Goal: Information Seeking & Learning: Learn about a topic

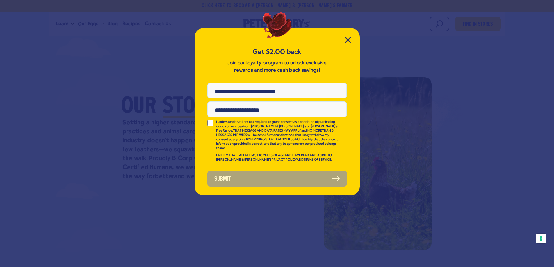
click at [348, 36] on div "Get $2.00 back Join our loyalty program to unlock exclusive rewards and more ca…" at bounding box center [276, 111] width 165 height 167
click at [346, 40] on icon "Close Modal" at bounding box center [348, 40] width 6 height 6
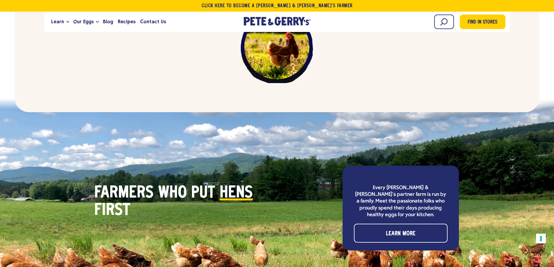
scroll to position [1686, 0]
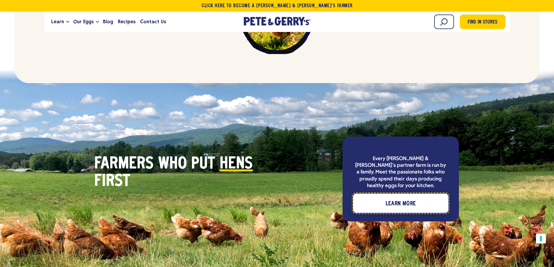
click at [406, 199] on span "Learn More" at bounding box center [400, 203] width 30 height 9
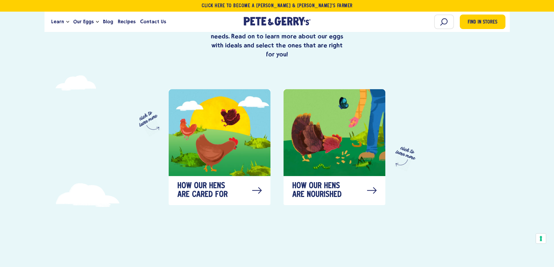
scroll to position [320, 0]
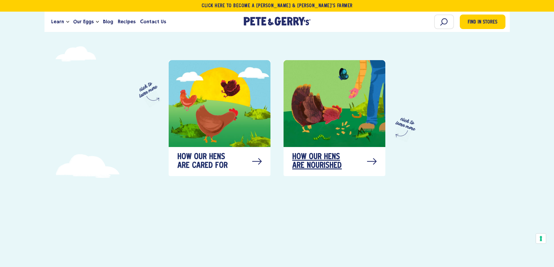
click at [312, 155] on span "How our hens are nourished" at bounding box center [321, 161] width 58 height 17
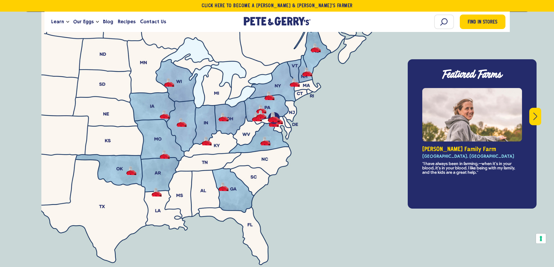
scroll to position [2093, 0]
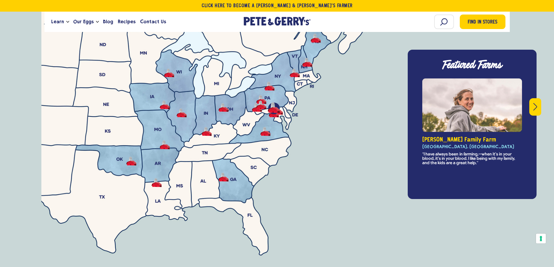
click at [532, 98] on button "Next" at bounding box center [535, 106] width 12 height 17
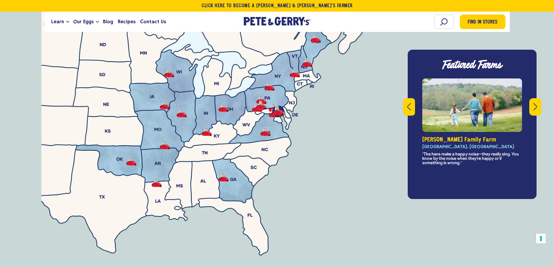
click at [532, 98] on button "Next" at bounding box center [535, 106] width 12 height 17
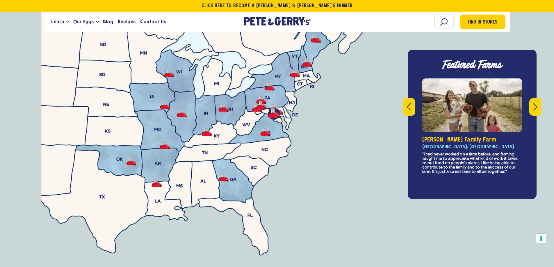
click at [532, 98] on button "Next" at bounding box center [535, 106] width 12 height 17
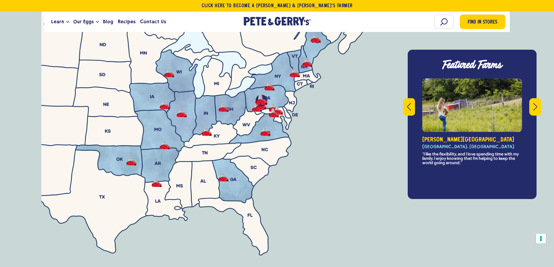
click at [532, 98] on button "Next" at bounding box center [535, 106] width 12 height 17
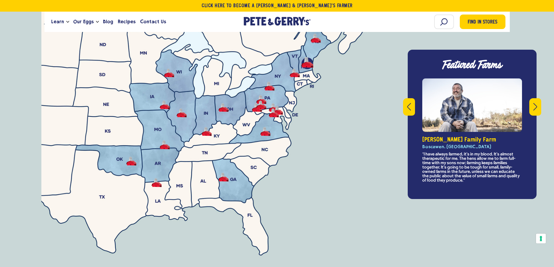
click at [532, 98] on button "Next" at bounding box center [535, 106] width 12 height 17
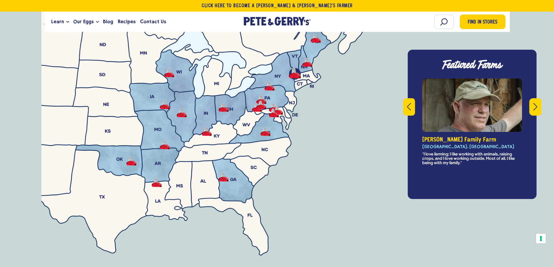
click at [532, 98] on button "Next" at bounding box center [535, 106] width 12 height 17
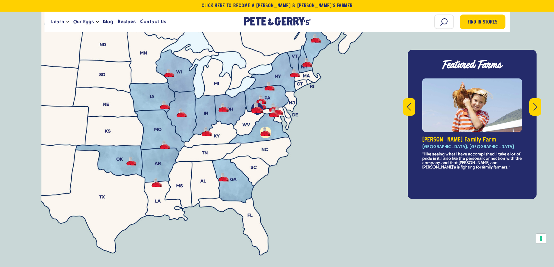
click at [267, 127] on button "-" at bounding box center [265, 131] width 10 height 9
click at [270, 127] on button "-" at bounding box center [265, 131] width 10 height 9
click at [271, 110] on ul at bounding box center [277, 173] width 419 height 266
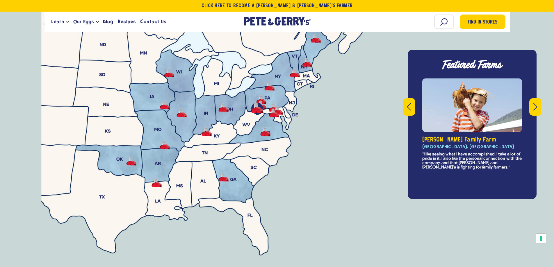
drag, startPoint x: 303, startPoint y: 144, endPoint x: 341, endPoint y: 141, distance: 37.6
click at [341, 141] on ul at bounding box center [277, 173] width 419 height 266
click at [165, 101] on button "-" at bounding box center [165, 105] width 10 height 9
click at [164, 101] on button "-" at bounding box center [165, 105] width 10 height 9
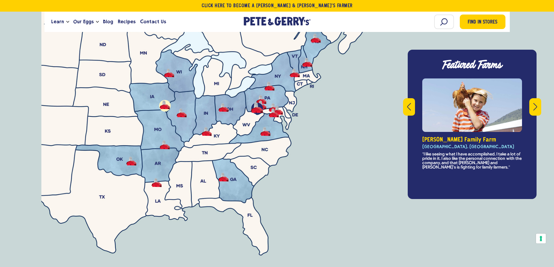
click at [164, 101] on button "-" at bounding box center [165, 105] width 10 height 9
drag, startPoint x: 164, startPoint y: 92, endPoint x: 149, endPoint y: 82, distance: 18.0
click at [149, 82] on ul at bounding box center [277, 173] width 419 height 266
click at [160, 147] on ul at bounding box center [277, 173] width 419 height 266
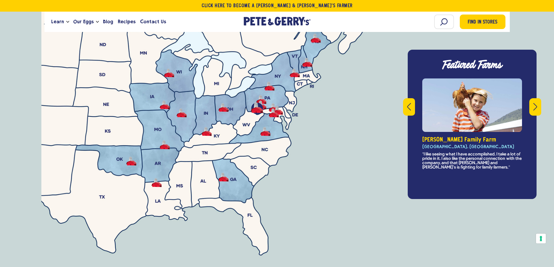
click at [159, 147] on ul at bounding box center [277, 173] width 419 height 266
click at [158, 147] on ul at bounding box center [277, 173] width 419 height 266
click at [531, 98] on button "Next" at bounding box center [535, 106] width 12 height 17
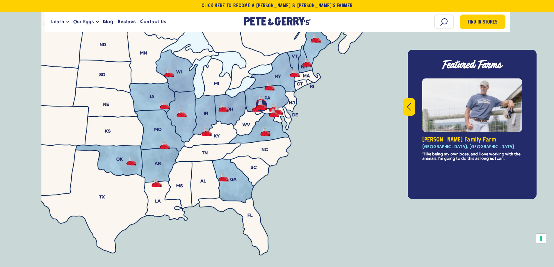
click at [411, 98] on button "Previous" at bounding box center [409, 106] width 12 height 17
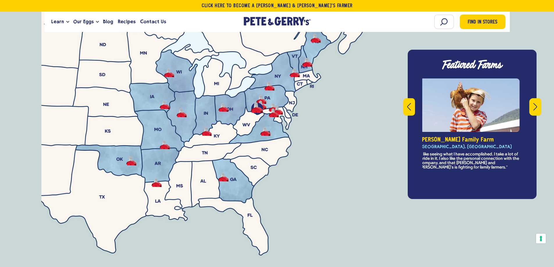
click at [411, 98] on button "Previous" at bounding box center [409, 106] width 12 height 17
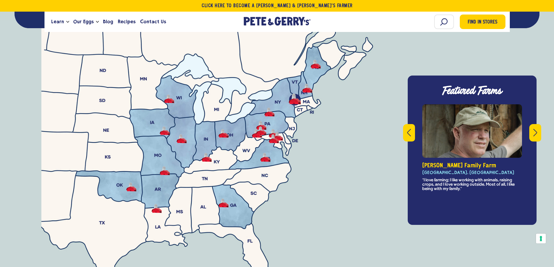
scroll to position [2064, 0]
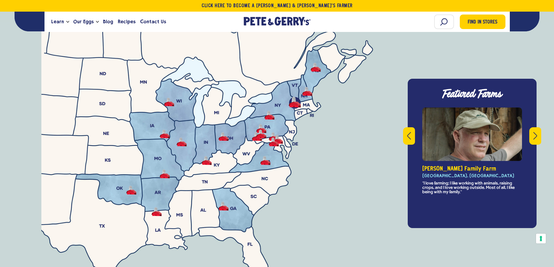
click at [409, 132] on icon "Previous" at bounding box center [409, 136] width 4 height 8
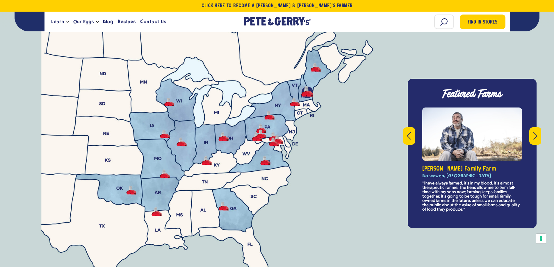
click at [409, 132] on icon "Previous" at bounding box center [409, 136] width 4 height 8
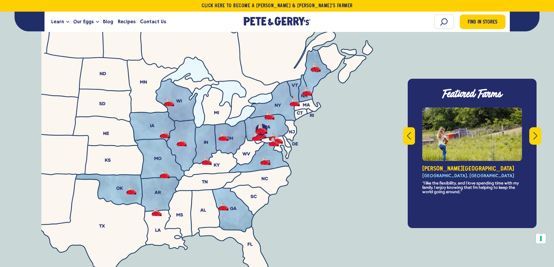
click at [409, 132] on icon "Previous" at bounding box center [409, 136] width 4 height 8
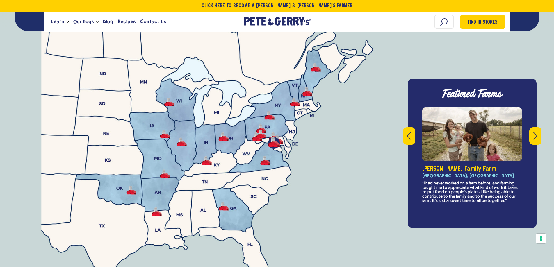
click at [409, 132] on icon "Previous" at bounding box center [409, 136] width 4 height 8
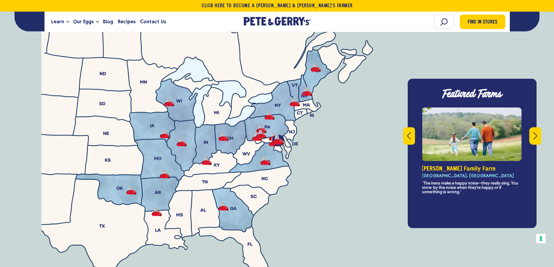
click at [409, 132] on icon "Previous" at bounding box center [409, 136] width 4 height 8
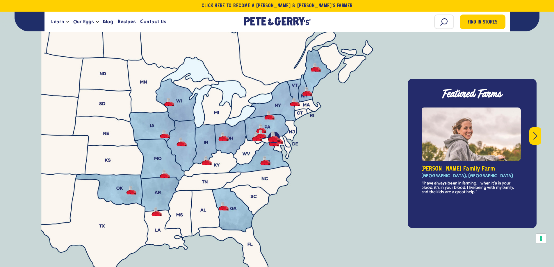
click at [409, 124] on div "Featured Farms This is a carousel with rotating slides. Use Next and Previous b…" at bounding box center [472, 153] width 129 height 149
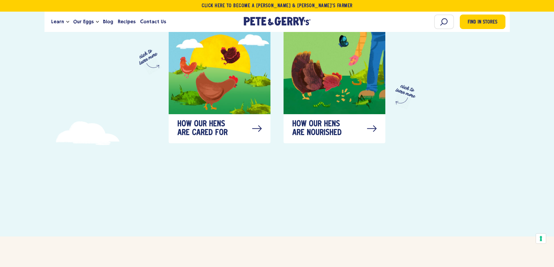
scroll to position [337, 0]
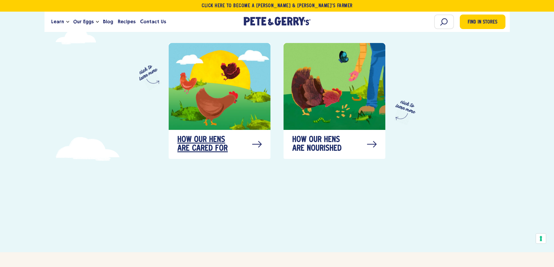
click at [255, 136] on icon at bounding box center [257, 144] width 10 height 17
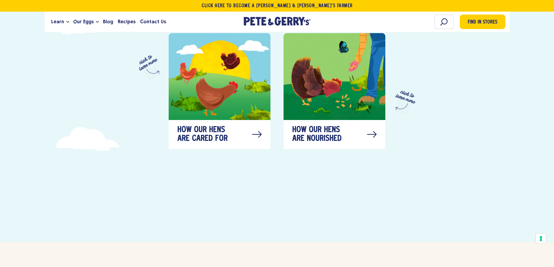
scroll to position [341, 0]
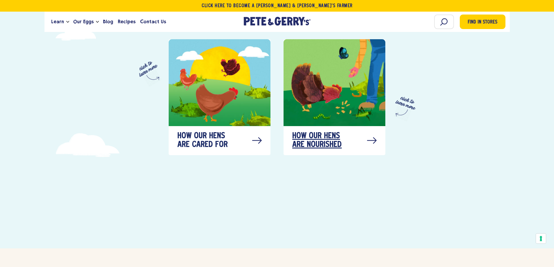
click at [369, 132] on icon at bounding box center [372, 140] width 10 height 17
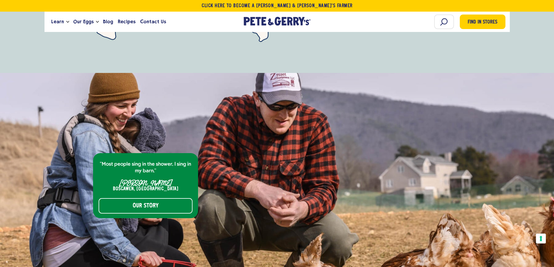
scroll to position [2326, 0]
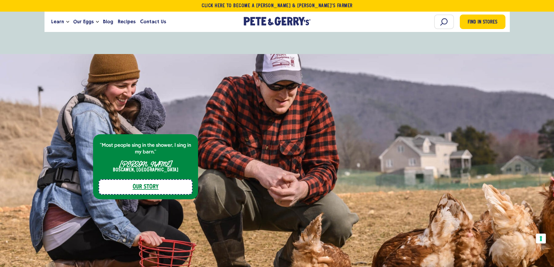
click at [149, 179] on link "Our Story" at bounding box center [146, 186] width 94 height 15
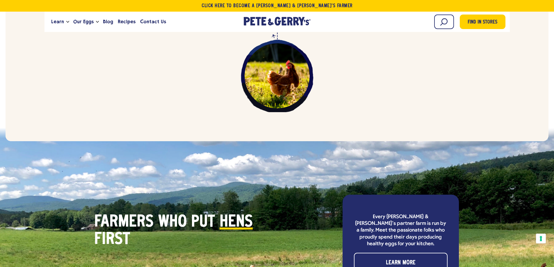
scroll to position [1657, 0]
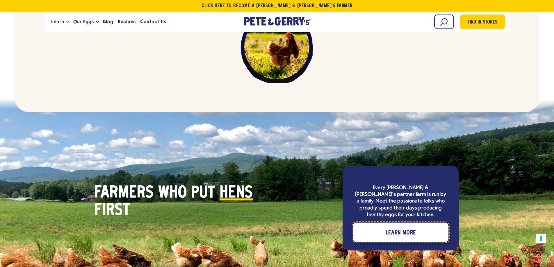
click at [364, 223] on link "Learn More" at bounding box center [400, 232] width 95 height 19
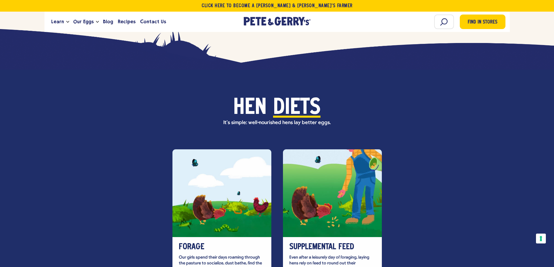
scroll to position [1500, 0]
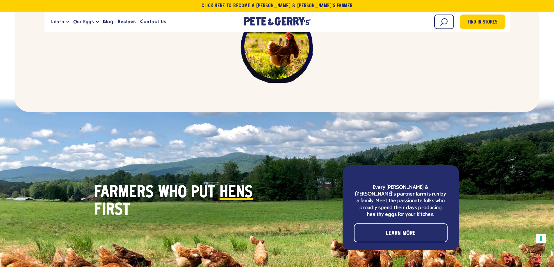
scroll to position [1657, 0]
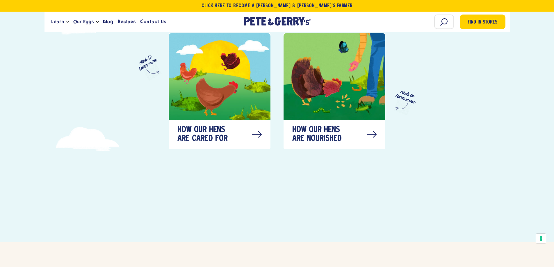
scroll to position [341, 0]
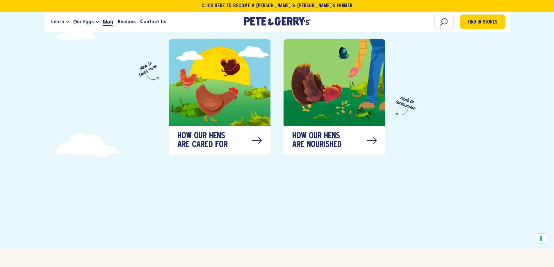
click at [105, 24] on span "Blog" at bounding box center [108, 21] width 10 height 7
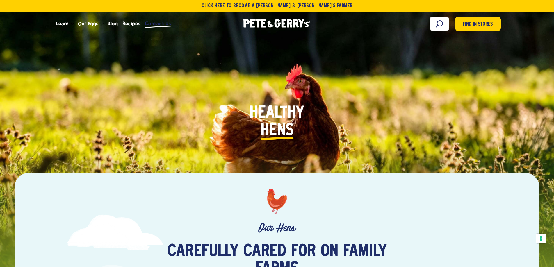
click at [145, 23] on span "Contact Us" at bounding box center [158, 23] width 26 height 7
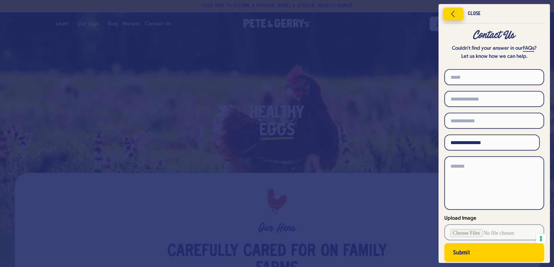
click at [445, 16] on button "Close menu" at bounding box center [453, 14] width 21 height 13
